Goal: Task Accomplishment & Management: Manage account settings

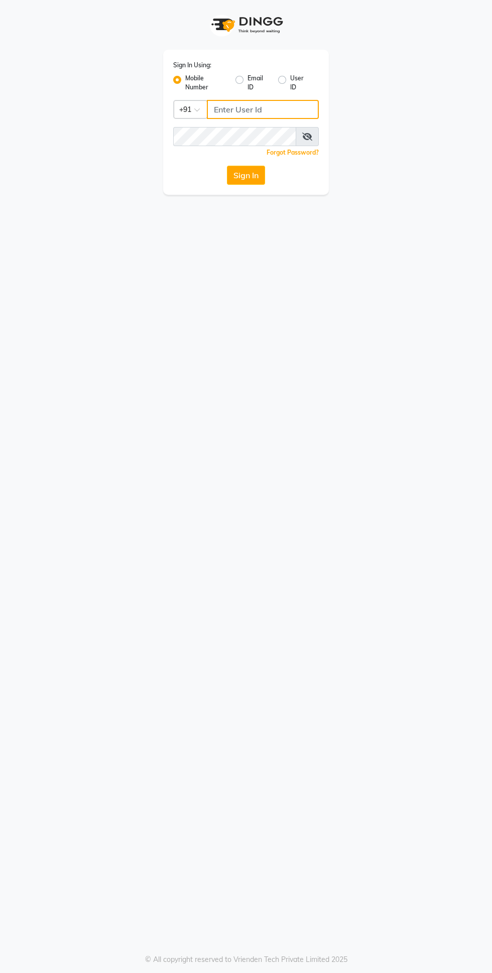
click at [272, 109] on input "Username" at bounding box center [263, 109] width 112 height 19
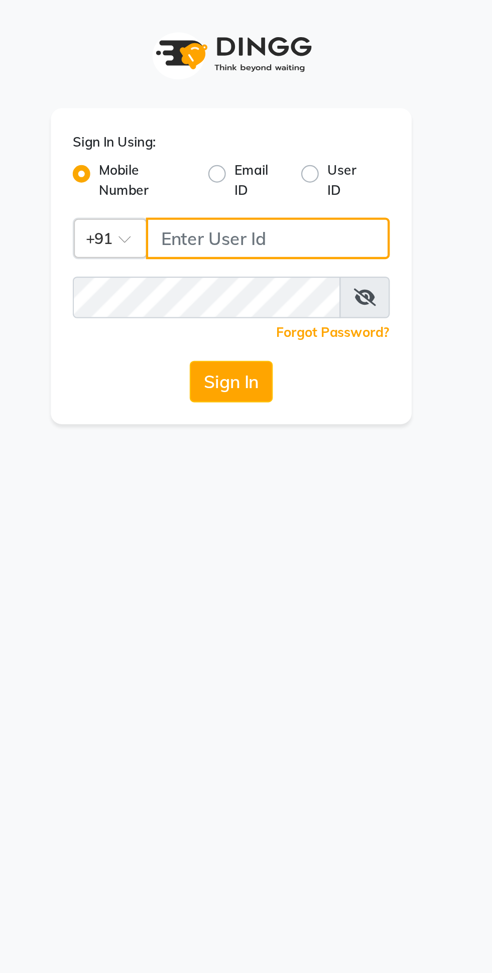
click at [262, 111] on input "Username" at bounding box center [263, 109] width 112 height 19
paste input "9930388551"
type input "9930388551"
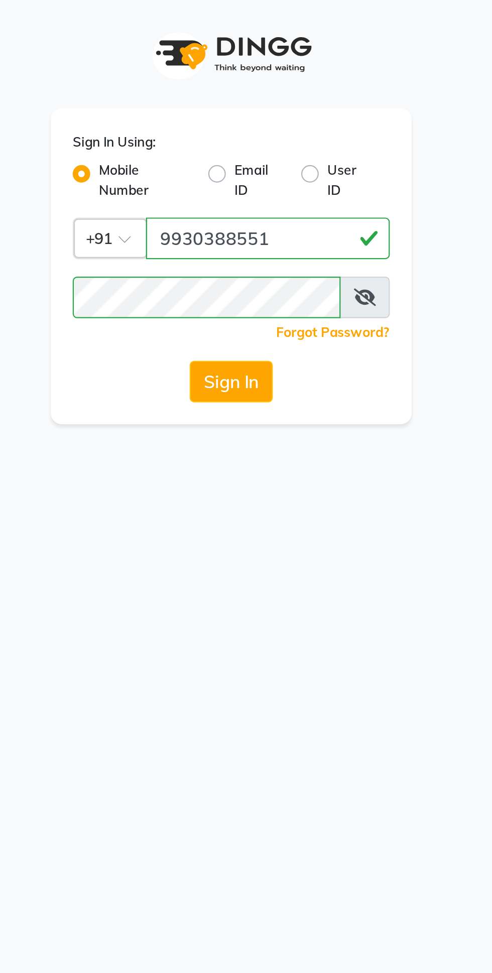
click at [245, 182] on button "Sign In" at bounding box center [246, 175] width 38 height 19
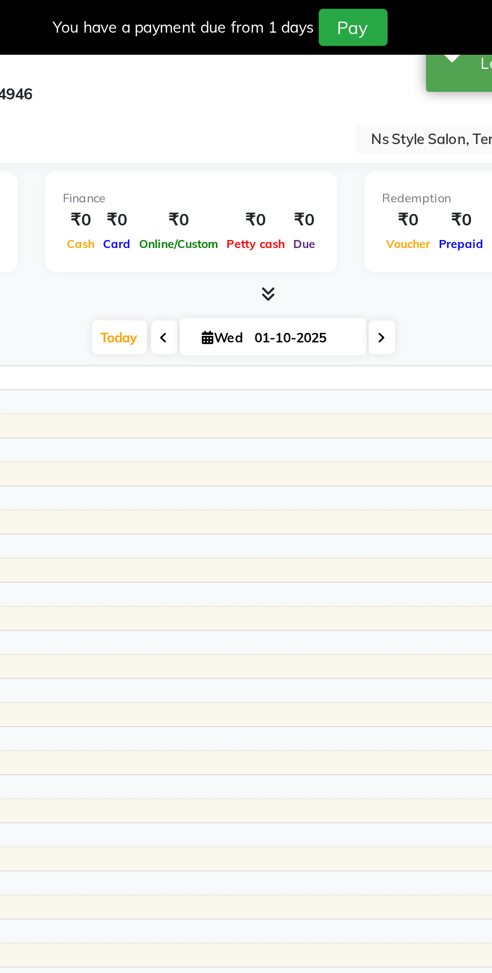
select select "en"
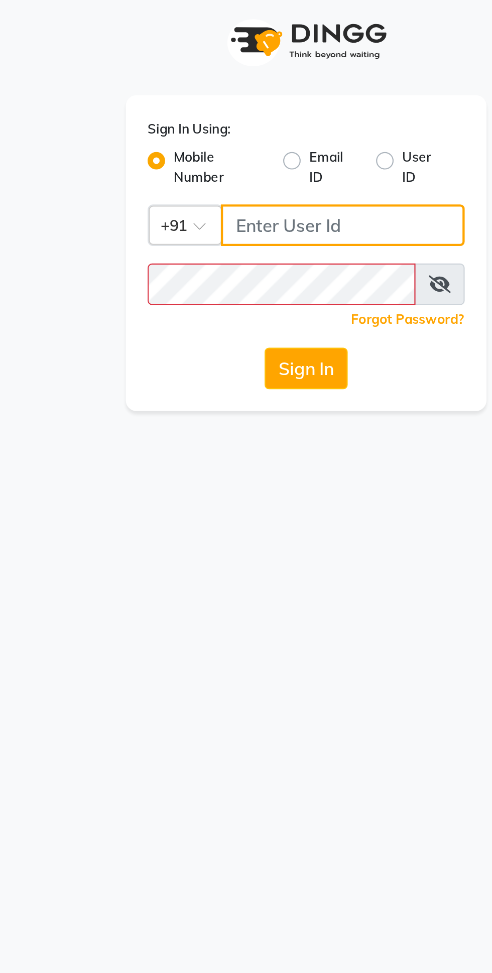
paste input "9930388551"
type input "9930388551"
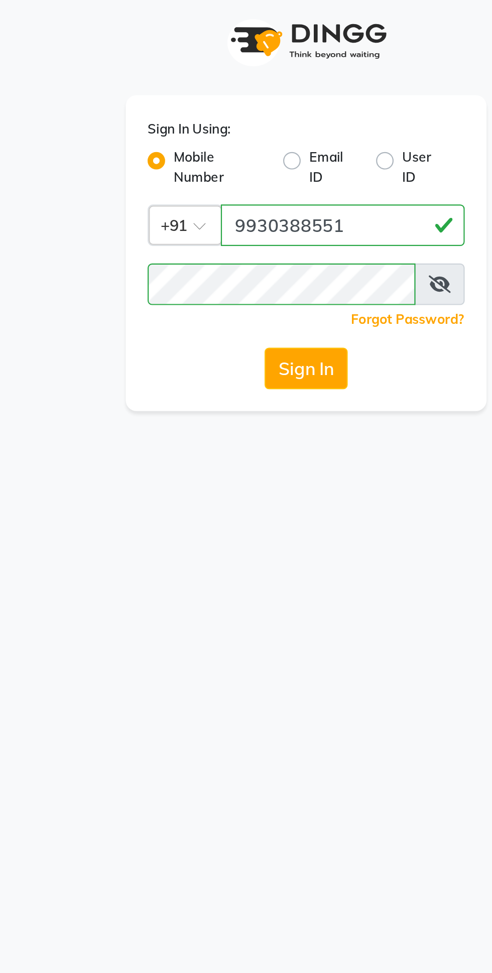
click at [246, 174] on button "Sign In" at bounding box center [246, 175] width 38 height 19
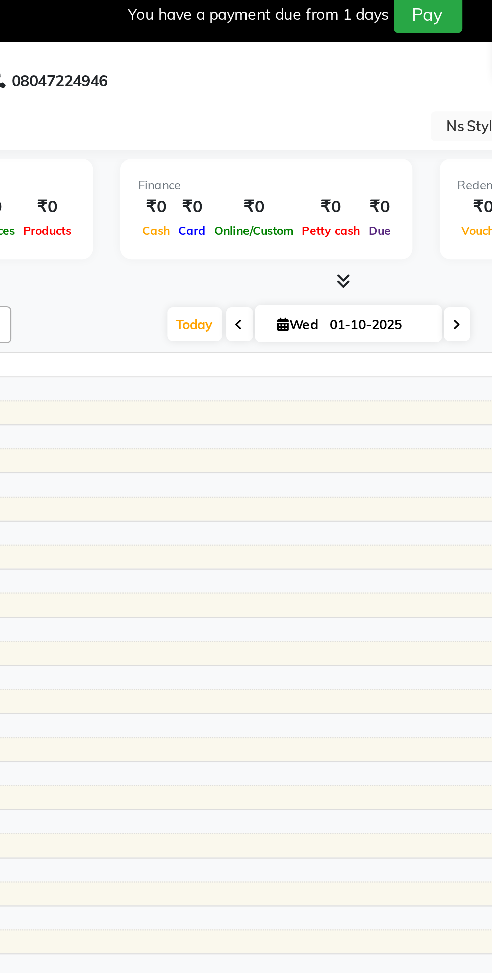
select select "en"
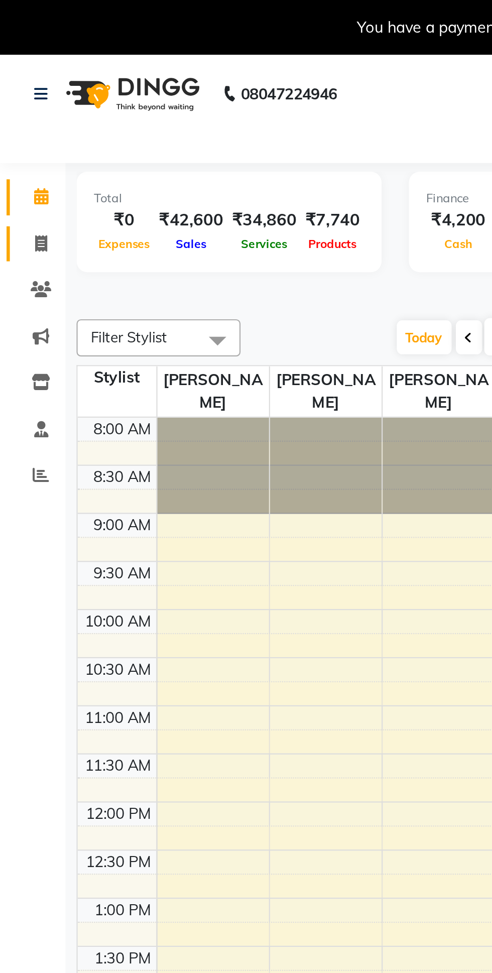
click at [21, 116] on span at bounding box center [19, 112] width 18 height 12
select select "service"
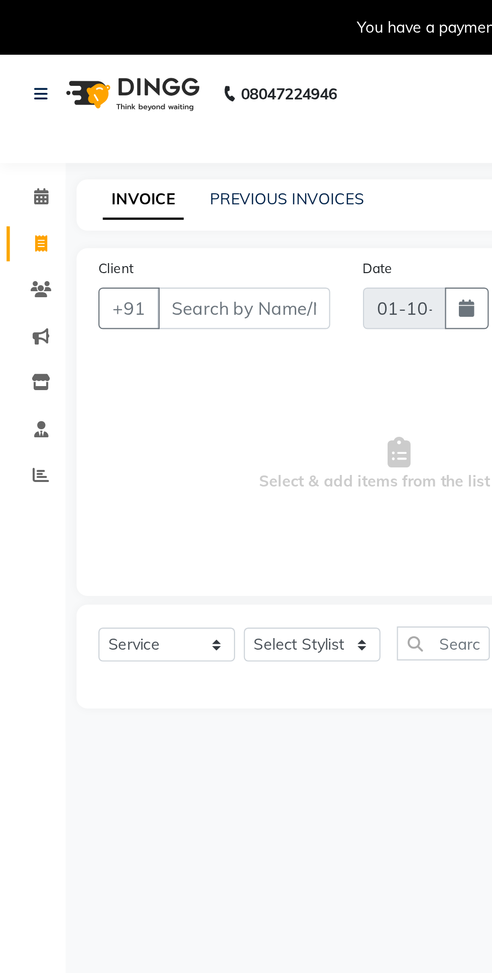
type input "1638"
select select "5659"
click at [132, 94] on link "PREVIOUS INVOICES" at bounding box center [131, 91] width 71 height 9
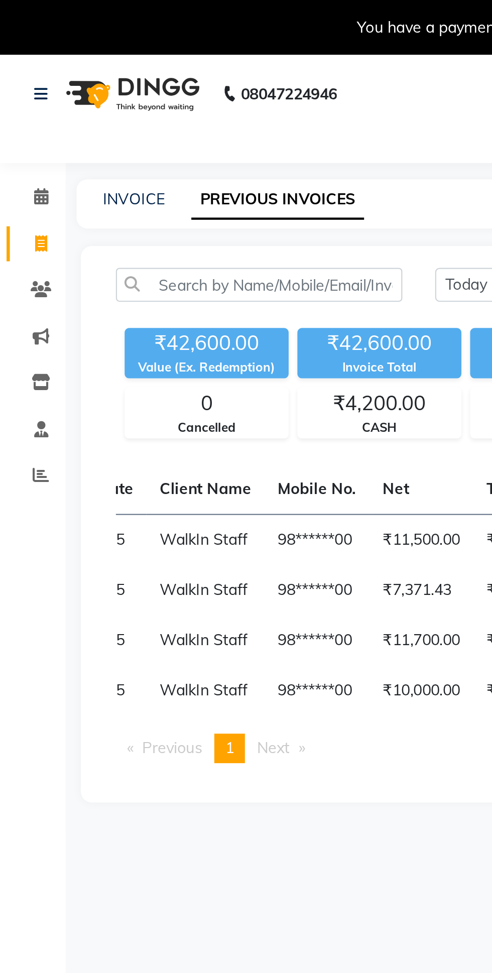
scroll to position [0, 97]
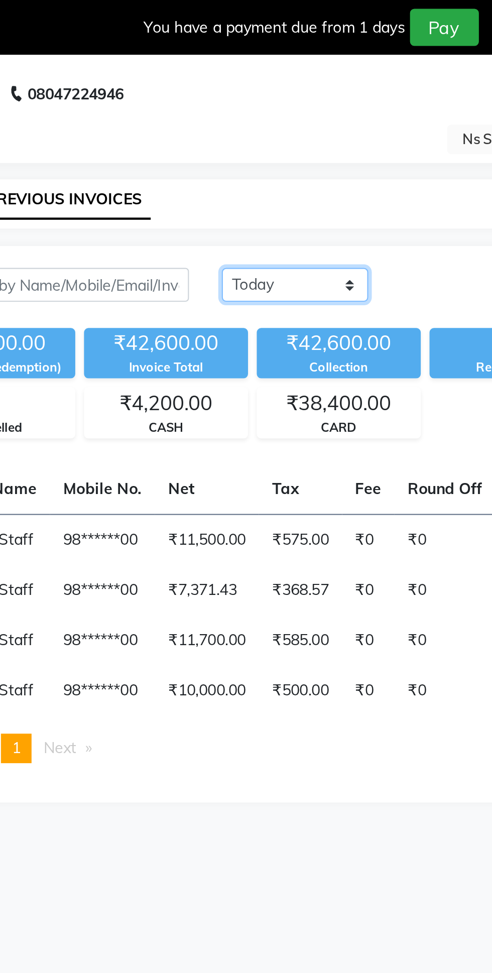
click at [237, 127] on select "[DATE] [DATE] Custom Range" at bounding box center [233, 131] width 67 height 16
select select "range"
click at [200, 123] on select "[DATE] [DATE] Custom Range" at bounding box center [233, 131] width 67 height 16
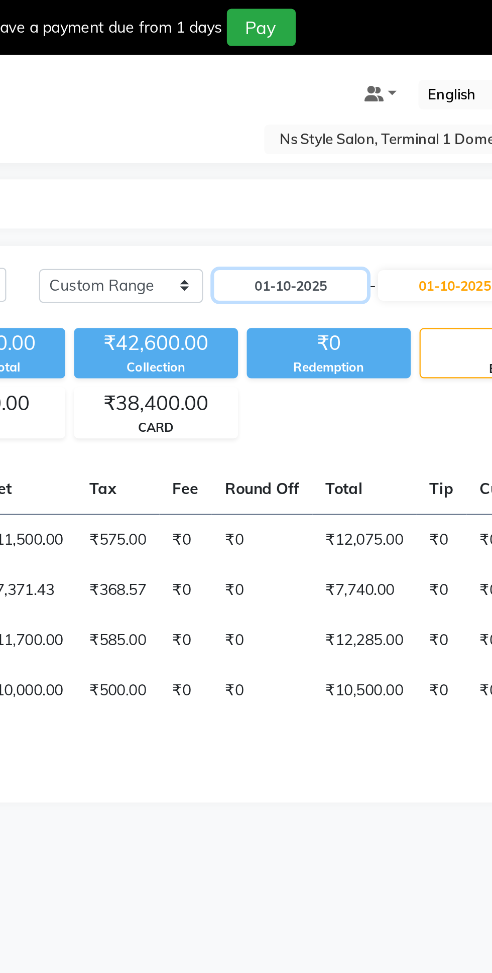
click at [311, 130] on input "01-10-2025" at bounding box center [315, 131] width 70 height 14
select select "10"
select select "2025"
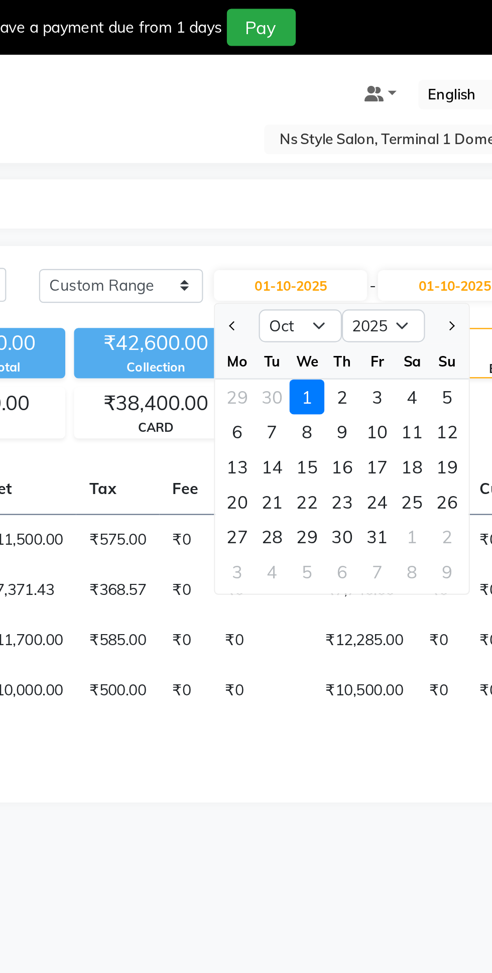
click at [289, 151] on span "Previous month" at bounding box center [289, 150] width 4 height 4
select select "9"
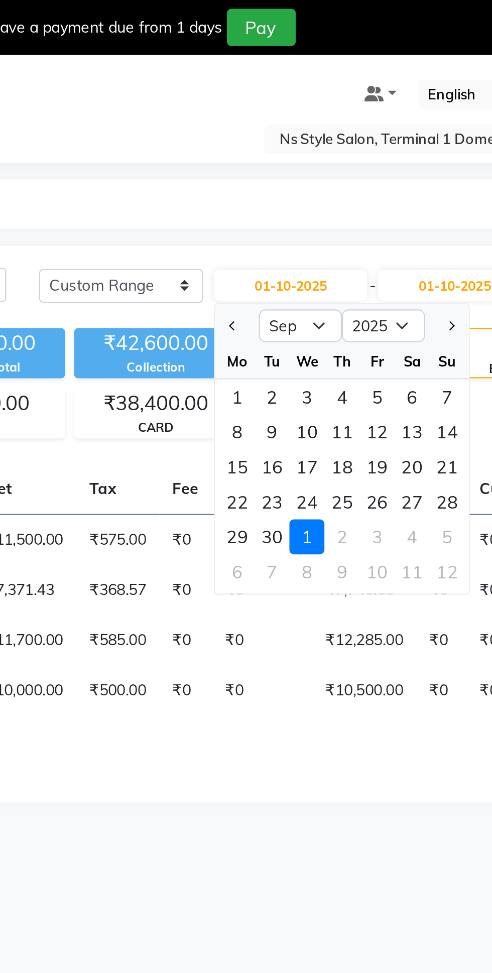
click at [356, 199] on div "12" at bounding box center [355, 198] width 16 height 16
type input "[DATE]"
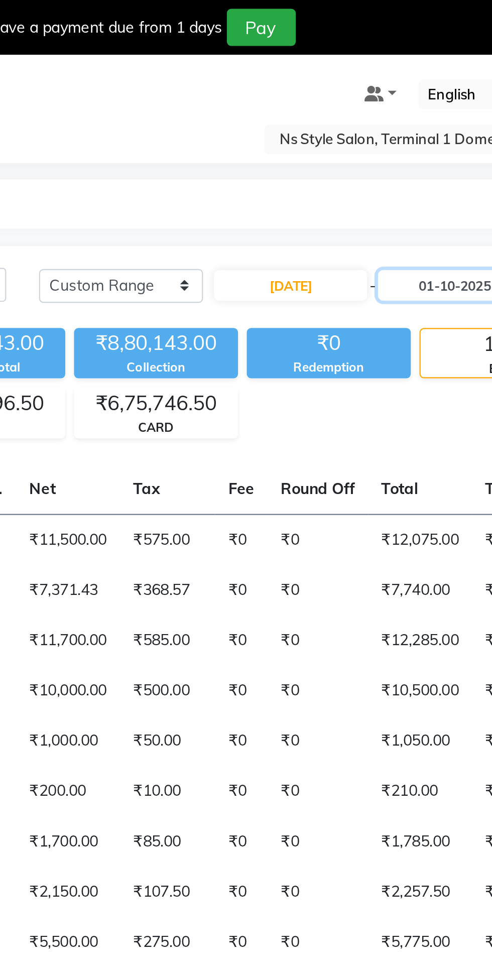
click at [381, 129] on input "01-10-2025" at bounding box center [390, 131] width 70 height 14
select select "10"
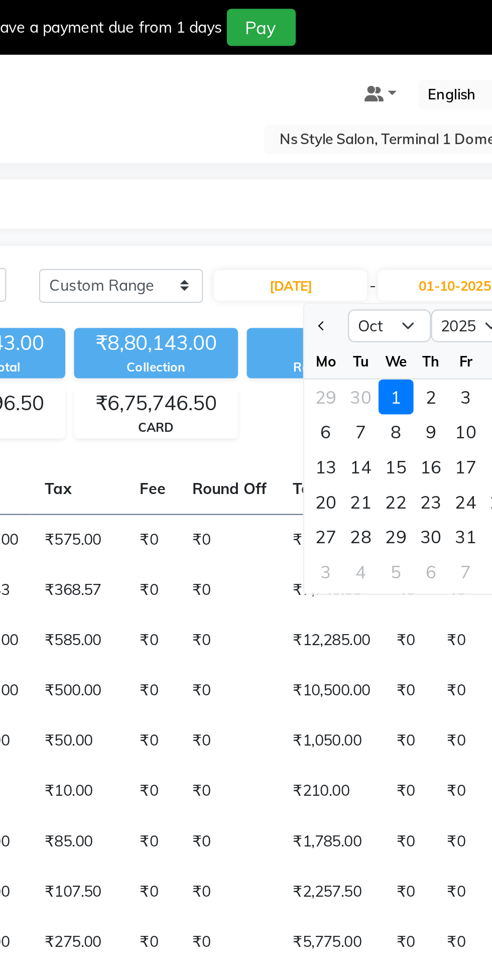
scroll to position [0, 144]
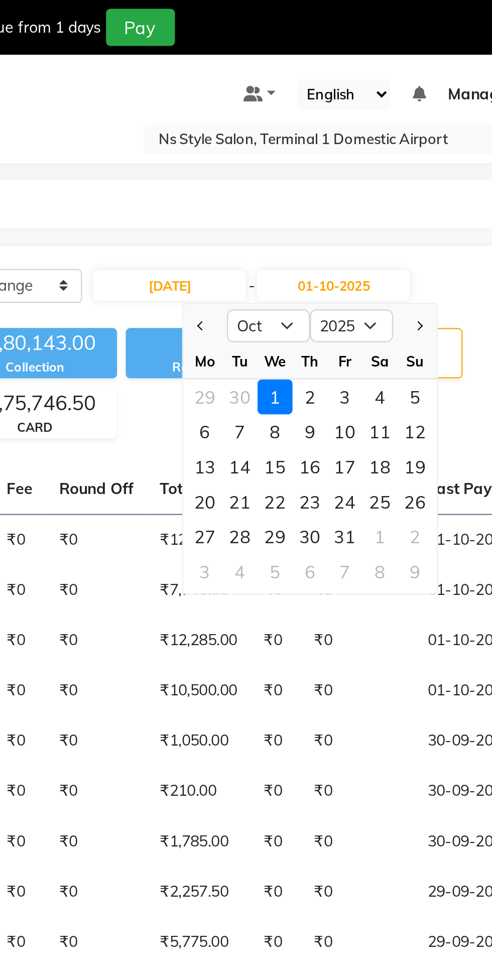
click at [426, 200] on div "12" at bounding box center [428, 198] width 16 height 16
type input "[DATE]"
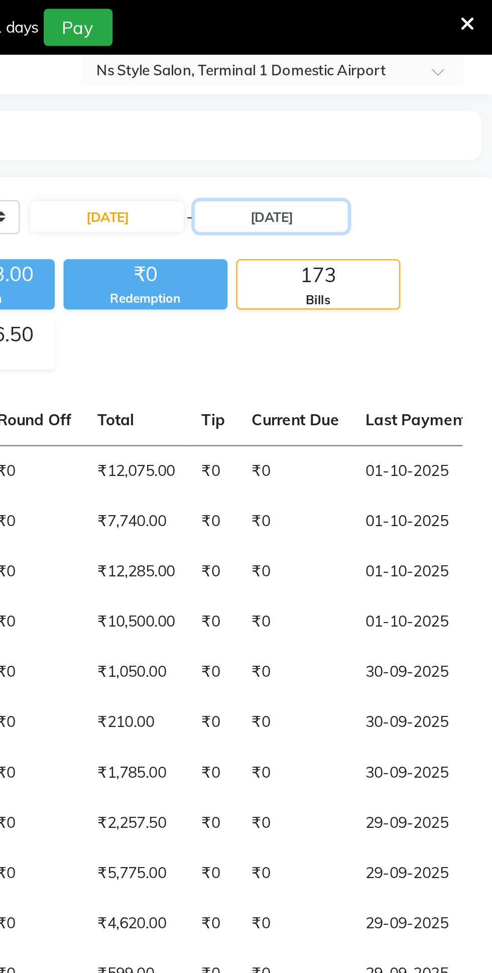
scroll to position [32, 0]
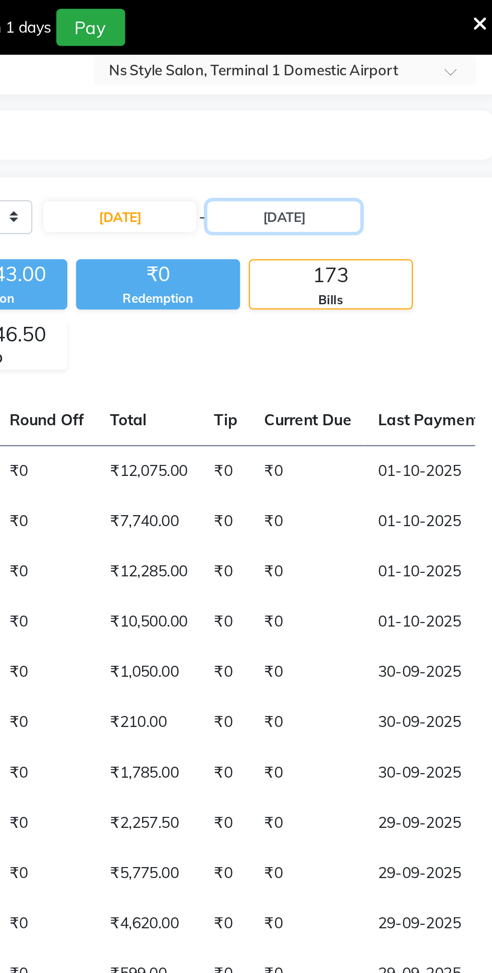
click at [404, 100] on input "[DATE]" at bounding box center [390, 99] width 70 height 14
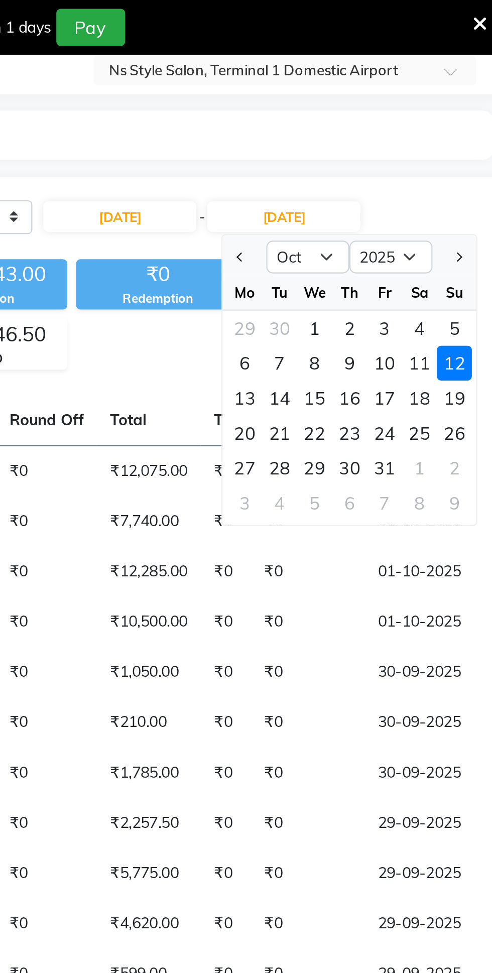
click at [368, 120] on button "Previous month" at bounding box center [370, 118] width 9 height 16
select select "9"
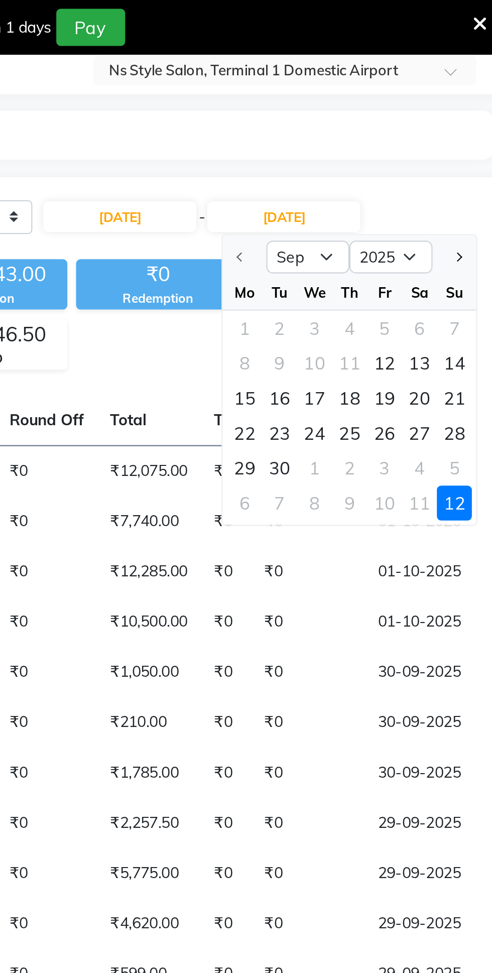
click at [438, 173] on div "12" at bounding box center [437, 167] width 16 height 16
type input "[DATE]"
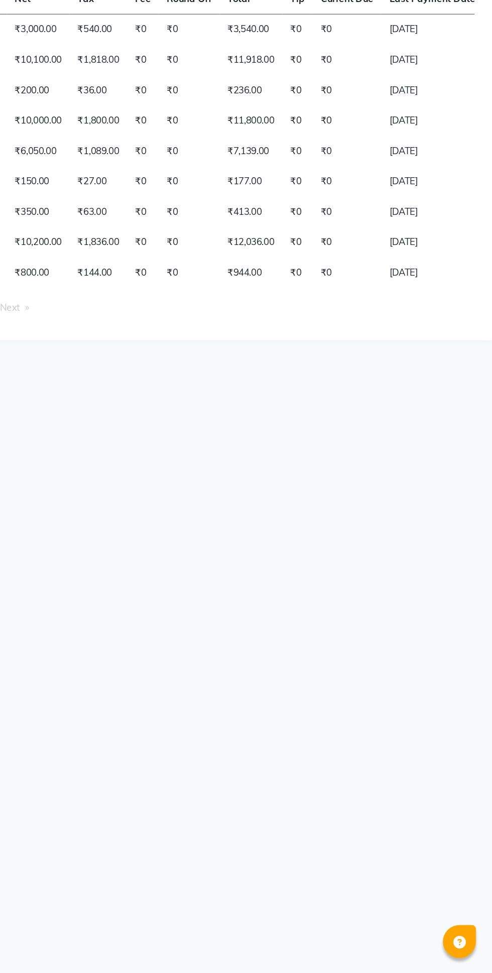
scroll to position [25, 0]
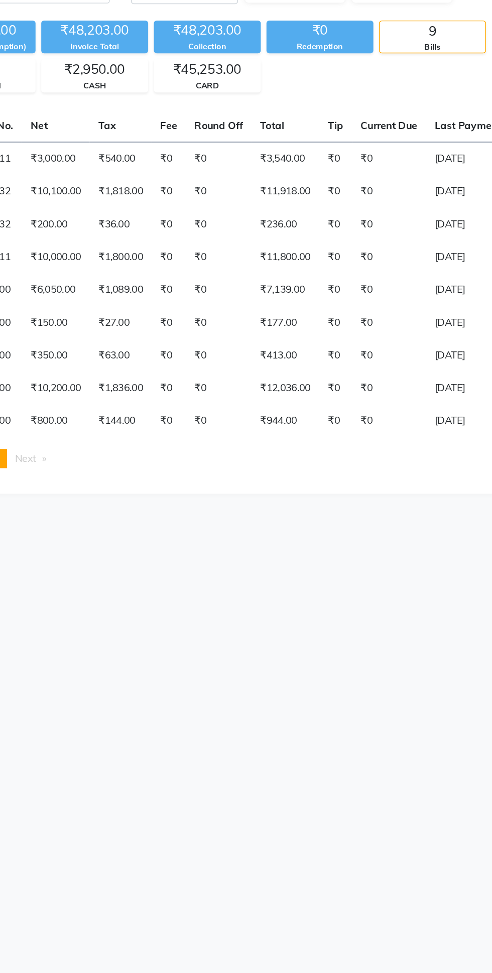
click at [217, 396] on td "₹0" at bounding box center [226, 384] width 24 height 23
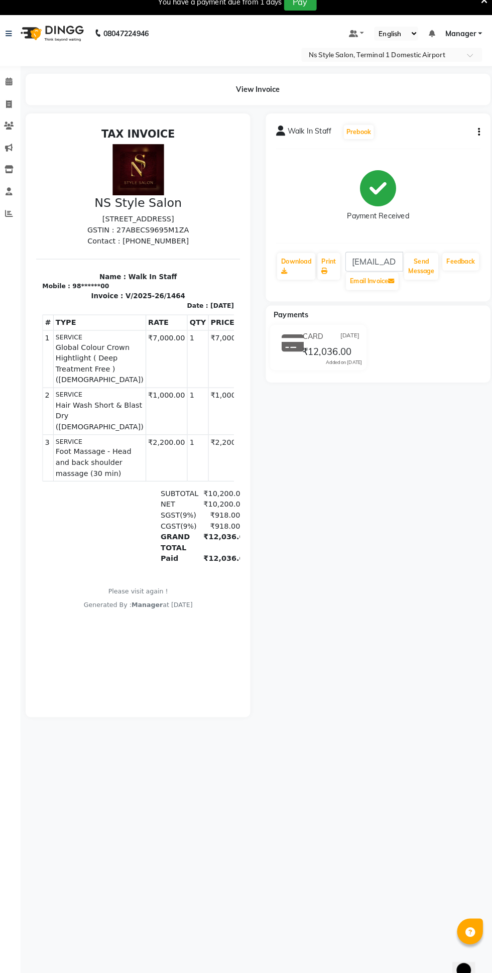
click at [473, 140] on button "button" at bounding box center [474, 139] width 6 height 11
click at [442, 150] on div "Edit Item Staff" at bounding box center [425, 145] width 69 height 13
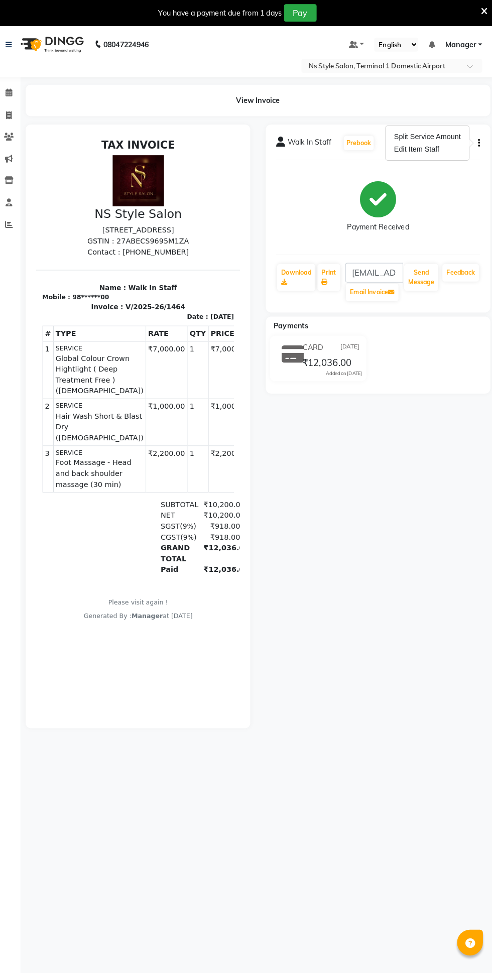
select select "39683"
select select "88862"
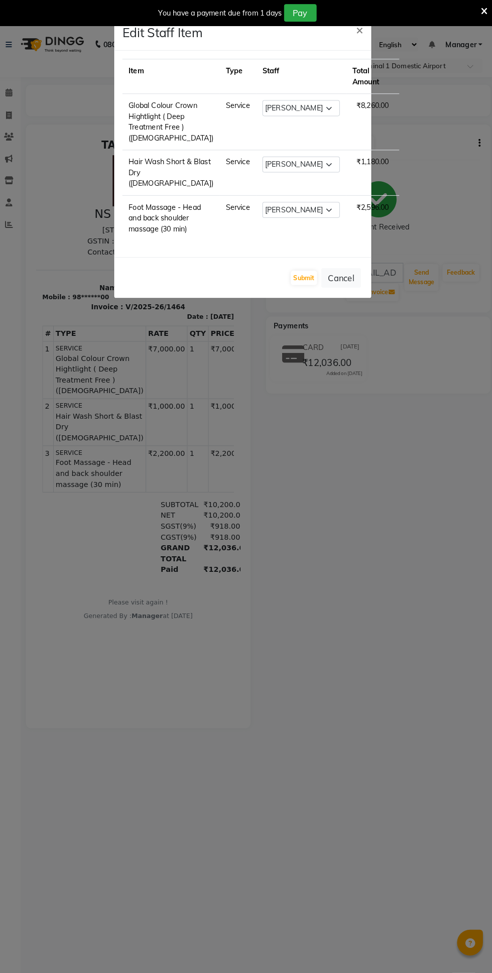
click at [347, 280] on button "Cancel" at bounding box center [341, 269] width 39 height 19
